Goal: Task Accomplishment & Management: Manage account settings

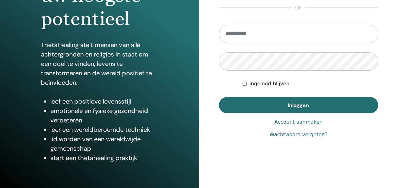
scroll to position [113, 0]
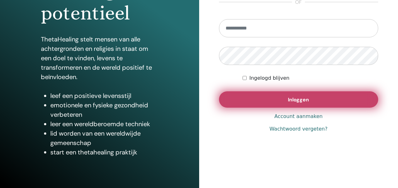
type input "**********"
click at [337, 98] on button "Inloggen" at bounding box center [298, 99] width 159 height 16
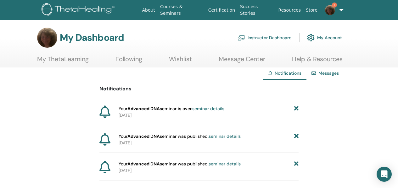
click at [297, 109] on icon at bounding box center [296, 109] width 4 height 7
click at [268, 38] on link "Instructor Dashboard" at bounding box center [264, 38] width 54 height 14
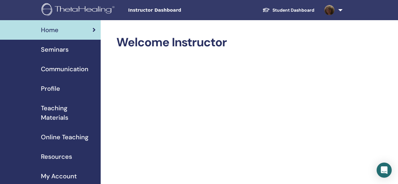
click at [58, 49] on span "Seminars" at bounding box center [55, 49] width 28 height 9
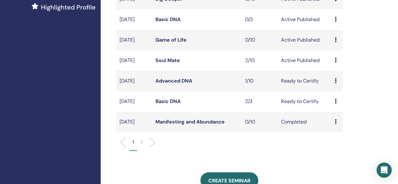
scroll to position [189, 0]
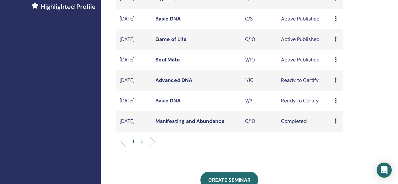
click at [169, 63] on link "Soul Mate" at bounding box center [167, 59] width 25 height 7
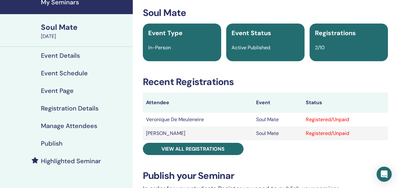
scroll to position [63, 0]
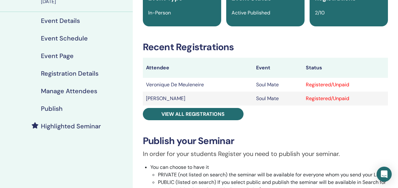
click at [75, 92] on h4 "Manage Attendees" at bounding box center [69, 91] width 56 height 8
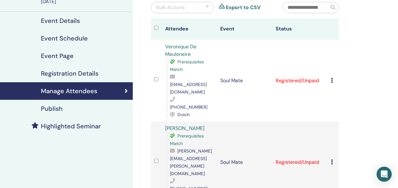
click at [332, 160] on icon at bounding box center [332, 162] width 2 height 5
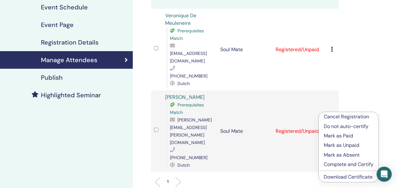
scroll to position [94, 0]
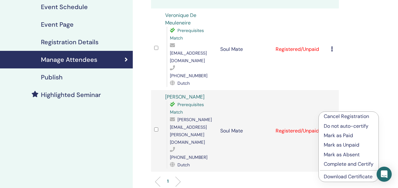
click at [342, 137] on p "Mark as Paid" at bounding box center [348, 136] width 50 height 8
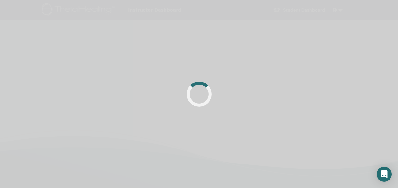
scroll to position [94, 0]
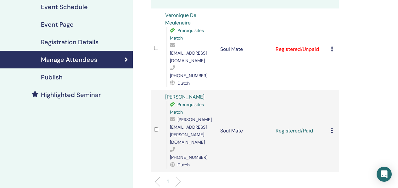
click at [331, 47] on icon at bounding box center [332, 49] width 2 height 5
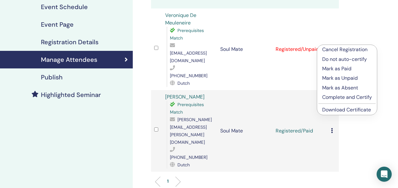
click at [340, 68] on p "Mark as Paid" at bounding box center [347, 69] width 50 height 8
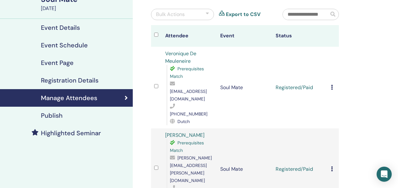
scroll to position [94, 0]
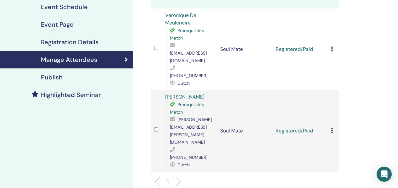
click at [331, 47] on icon at bounding box center [332, 49] width 2 height 5
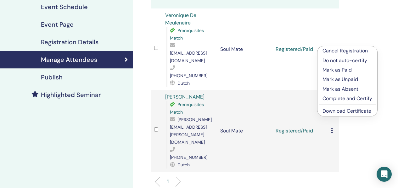
click at [339, 110] on link "Download Certificate" at bounding box center [346, 111] width 49 height 7
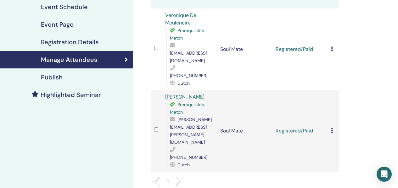
click at [333, 127] on div "Cancel Registration Do not auto-certify Mark as Paid Mark as Unpaid Mark as Abs…" at bounding box center [333, 131] width 5 height 8
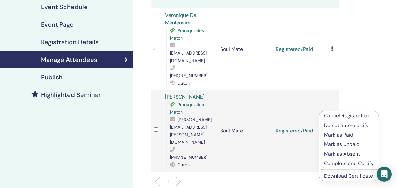
click at [343, 175] on link "Download Certificate" at bounding box center [348, 176] width 49 height 7
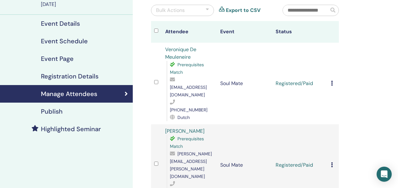
scroll to position [0, 0]
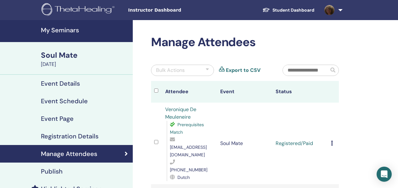
click at [340, 10] on link at bounding box center [332, 10] width 26 height 20
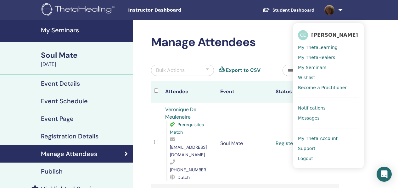
click at [340, 10] on link at bounding box center [332, 10] width 26 height 20
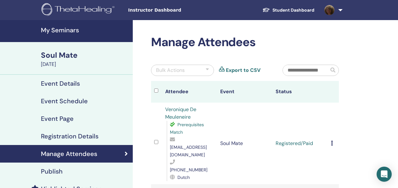
click at [340, 10] on link at bounding box center [332, 10] width 26 height 20
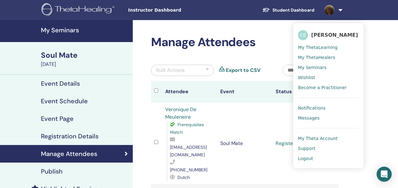
click at [305, 158] on span "Logout" at bounding box center [305, 159] width 15 height 6
click at [297, 156] on ul "CE Cari Elias My ThetaLearning My ThetaHealers My Seminars Wishlist Become a Pr…" at bounding box center [328, 95] width 70 height 145
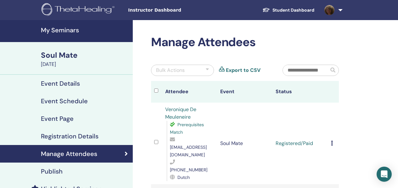
click at [339, 9] on link at bounding box center [332, 10] width 26 height 20
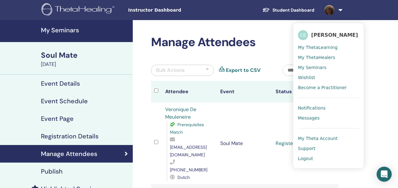
click at [304, 159] on span "Logout" at bounding box center [305, 159] width 15 height 6
